Goal: Information Seeking & Learning: Learn about a topic

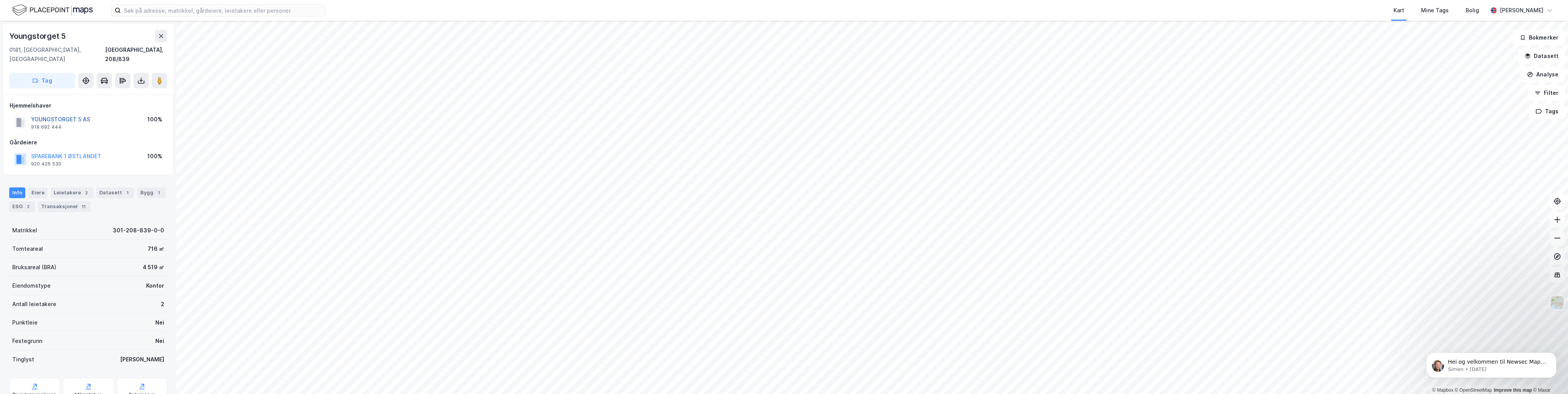
click at [0, 0] on button "YOUNGSTORGET 5 AS" at bounding box center [0, 0] width 0 height 0
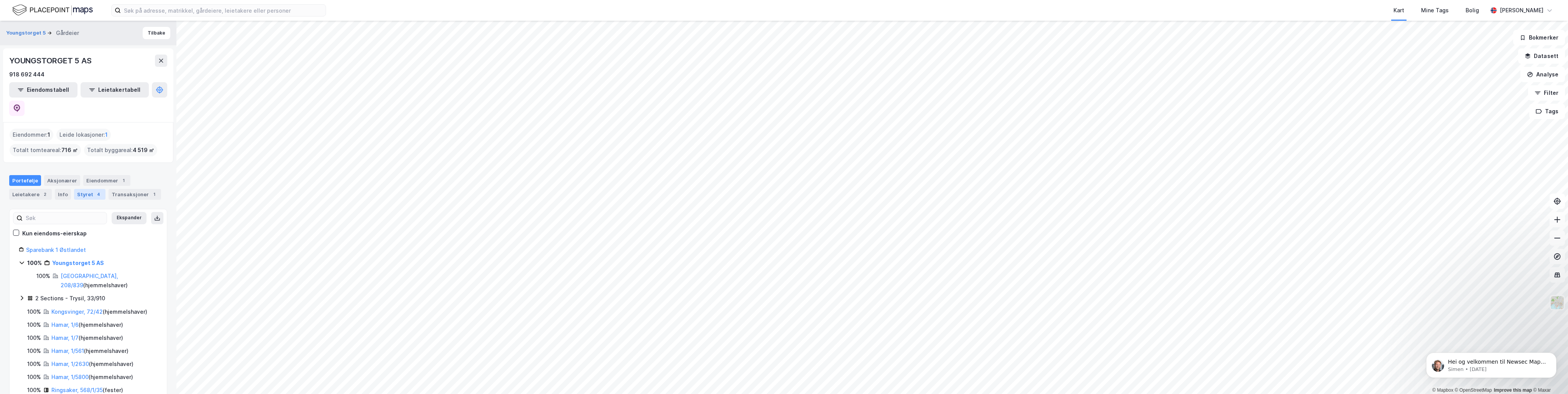
click at [87, 189] on div "Styret 4" at bounding box center [90, 194] width 32 height 11
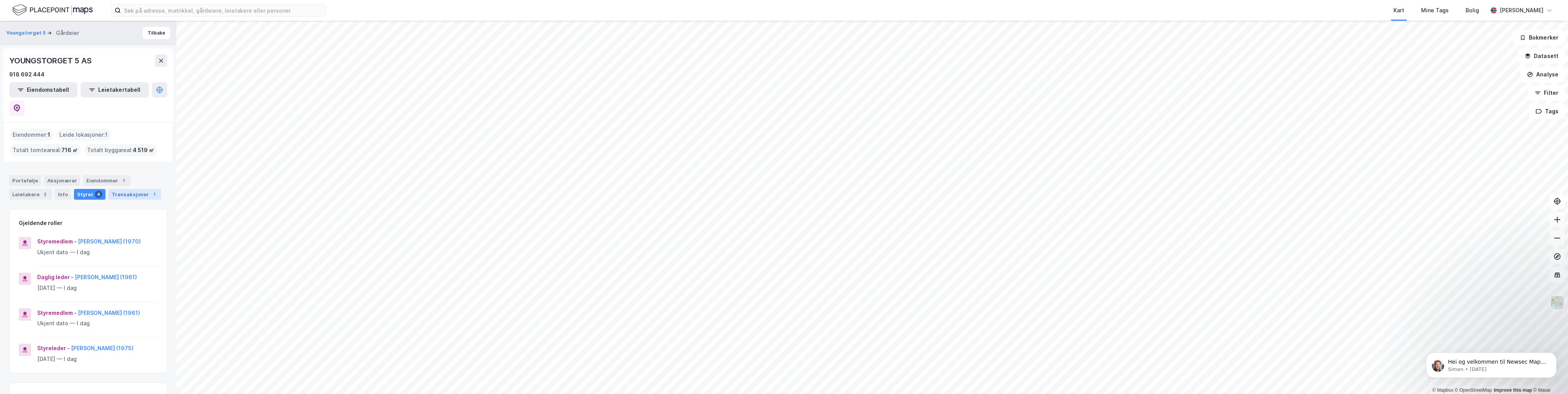
click at [120, 189] on div "Transaksjoner 1" at bounding box center [135, 194] width 52 height 11
